Goal: Task Accomplishment & Management: Manage account settings

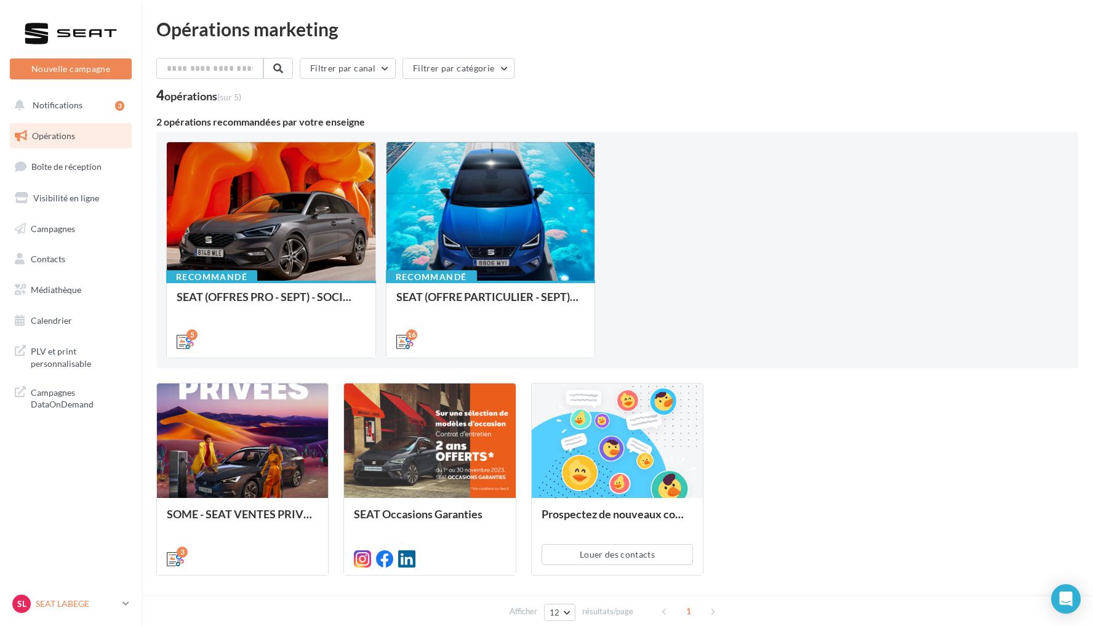
click at [84, 602] on p "SEAT LABEGE" at bounding box center [77, 604] width 82 height 12
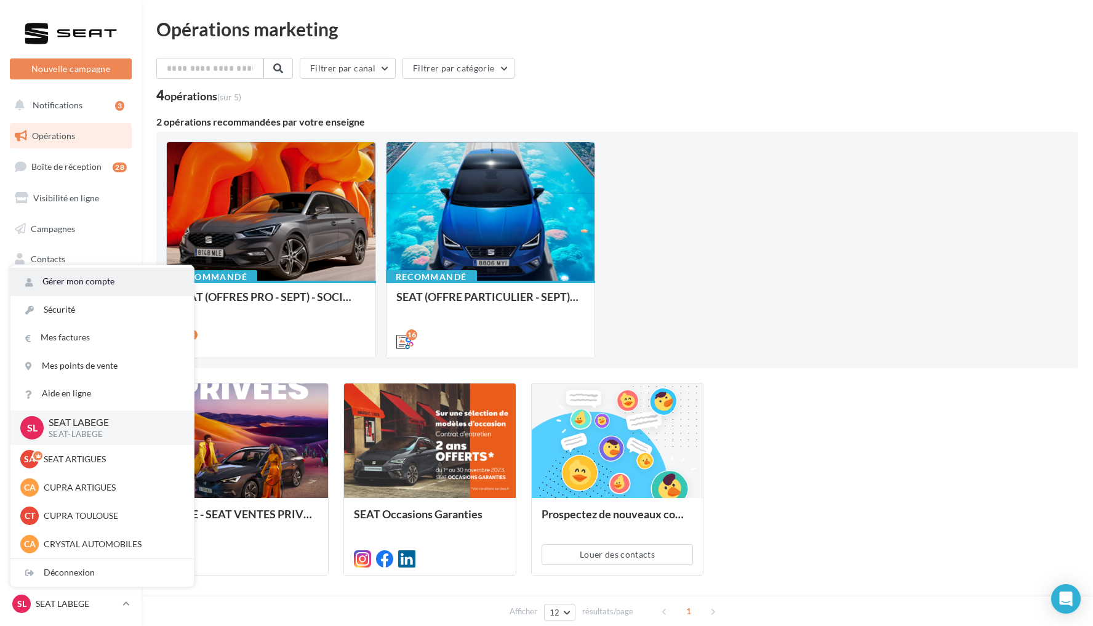
click at [100, 284] on link "Gérer mon compte" at bounding box center [101, 282] width 183 height 28
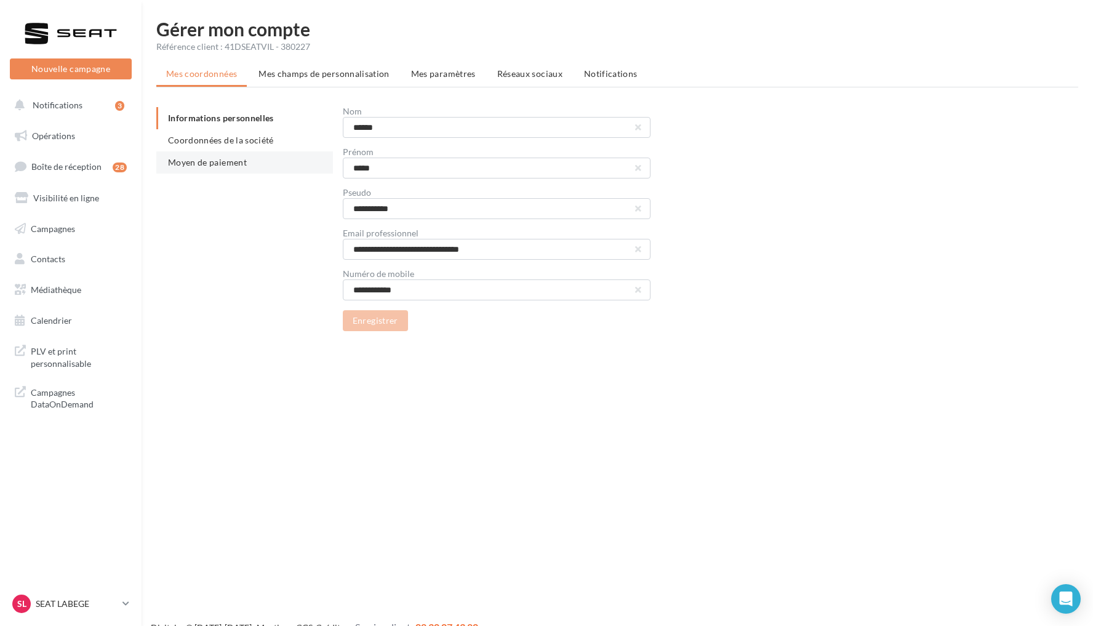
click at [212, 167] on span "Moyen de paiement" at bounding box center [207, 162] width 79 height 10
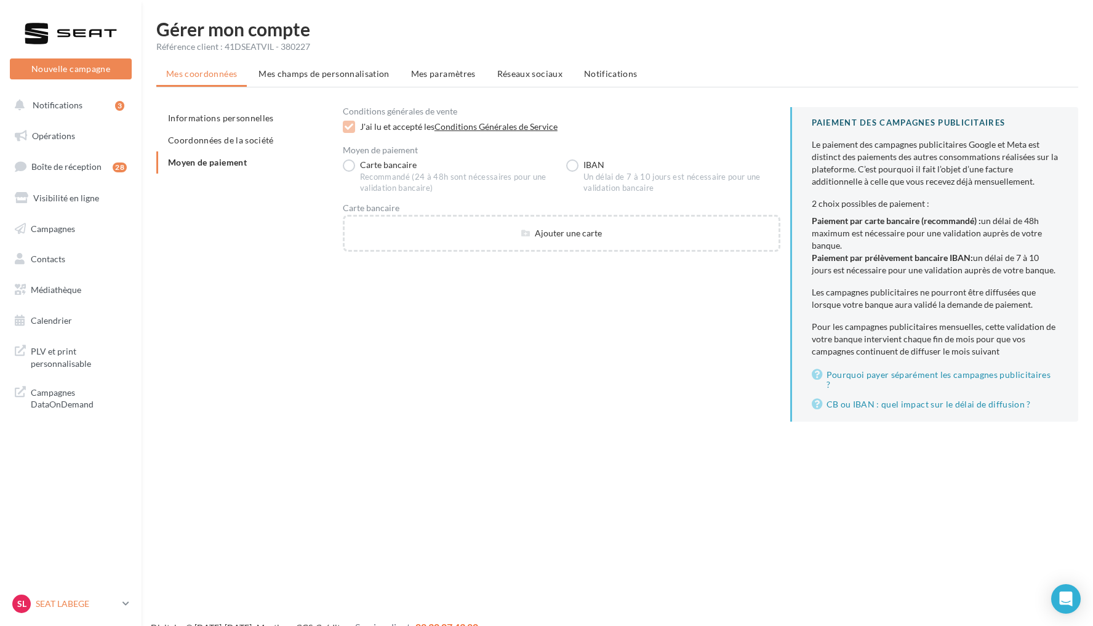
click at [84, 600] on p "SEAT LABEGE" at bounding box center [77, 604] width 82 height 12
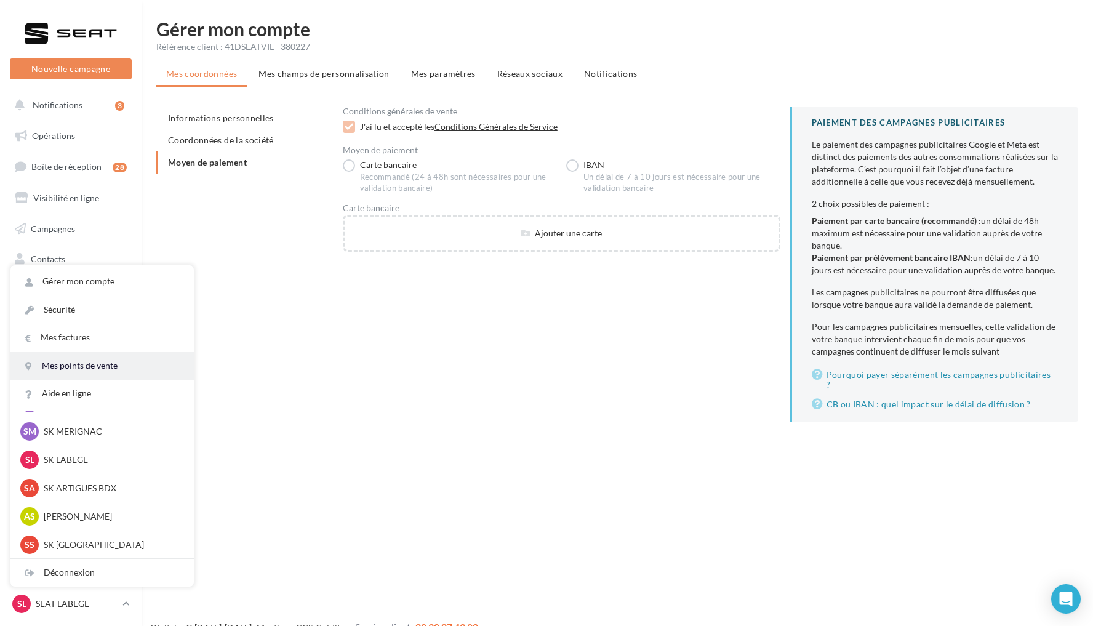
click at [105, 368] on link "Mes points de vente" at bounding box center [101, 366] width 183 height 28
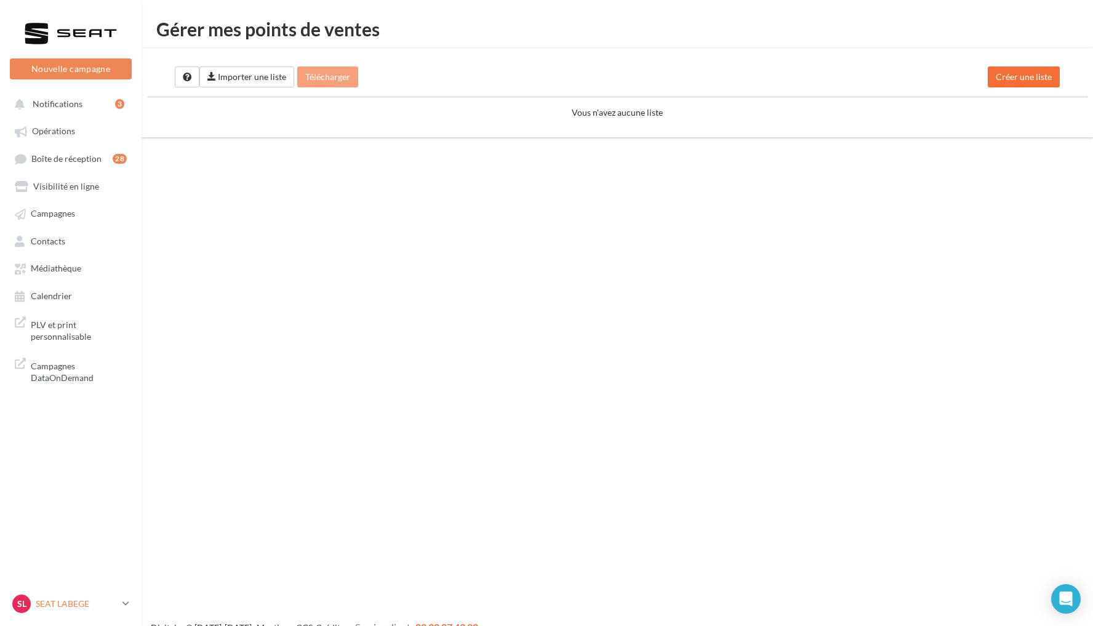
click at [84, 602] on p "SEAT LABEGE" at bounding box center [77, 604] width 82 height 12
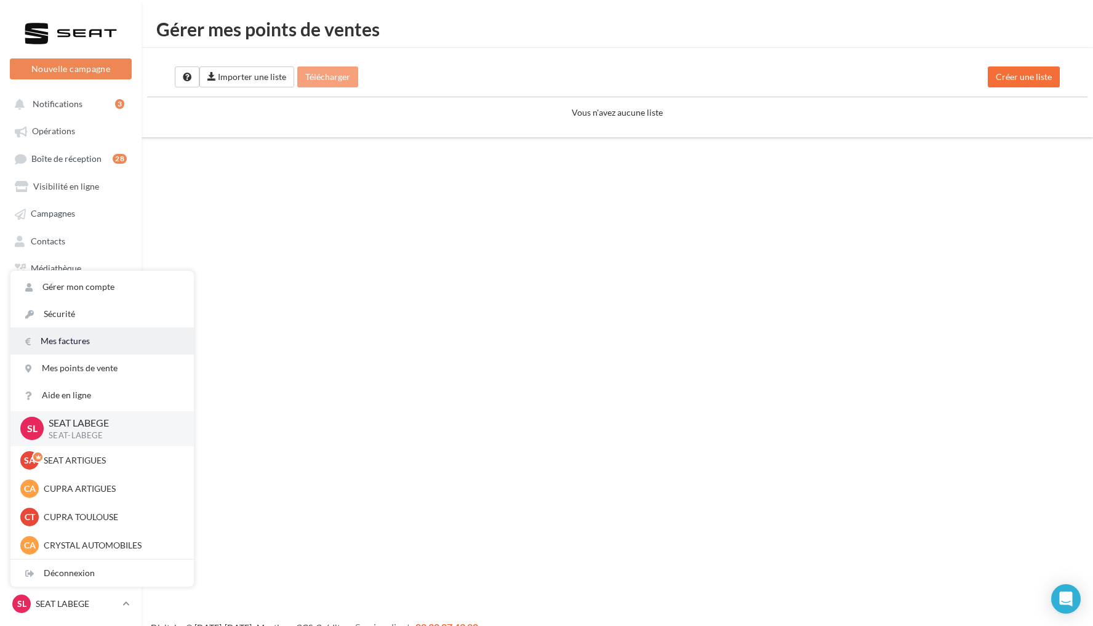
click at [102, 345] on link "Mes factures" at bounding box center [101, 341] width 183 height 27
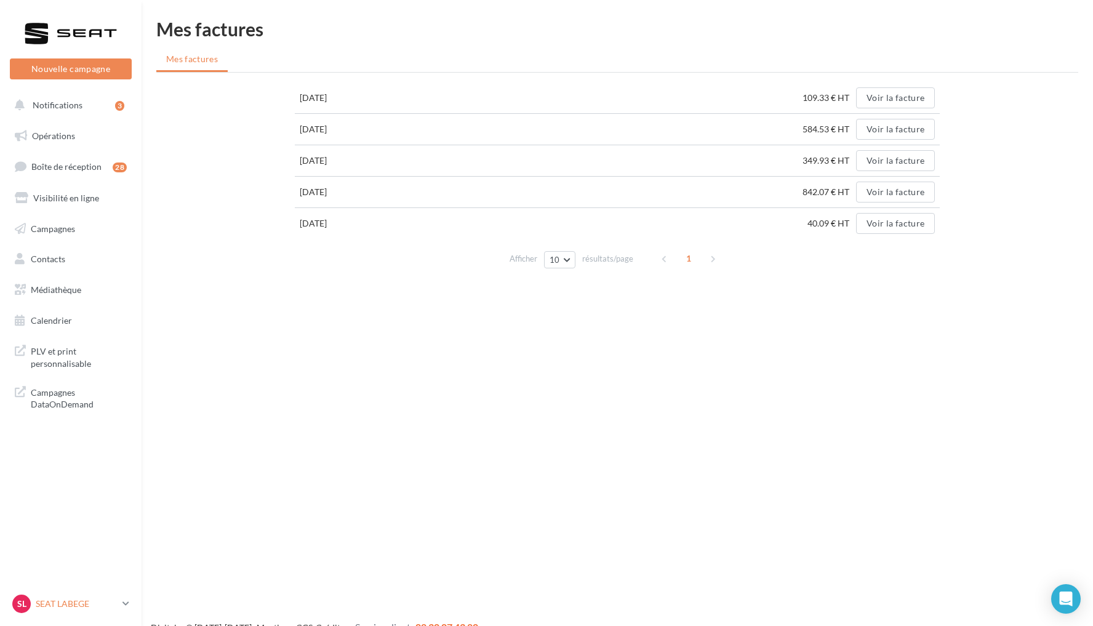
click at [75, 606] on p "SEAT LABEGE" at bounding box center [77, 604] width 82 height 12
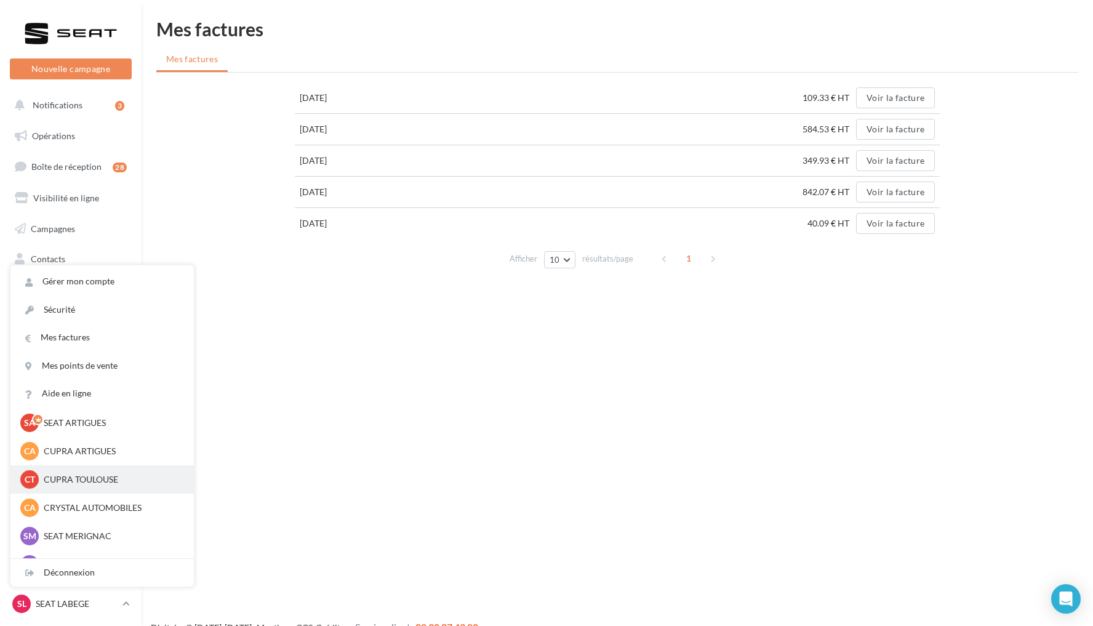
scroll to position [41, 0]
click at [86, 473] on p "CUPRA TOULOUSE" at bounding box center [111, 474] width 135 height 12
